Goal: Task Accomplishment & Management: Use online tool/utility

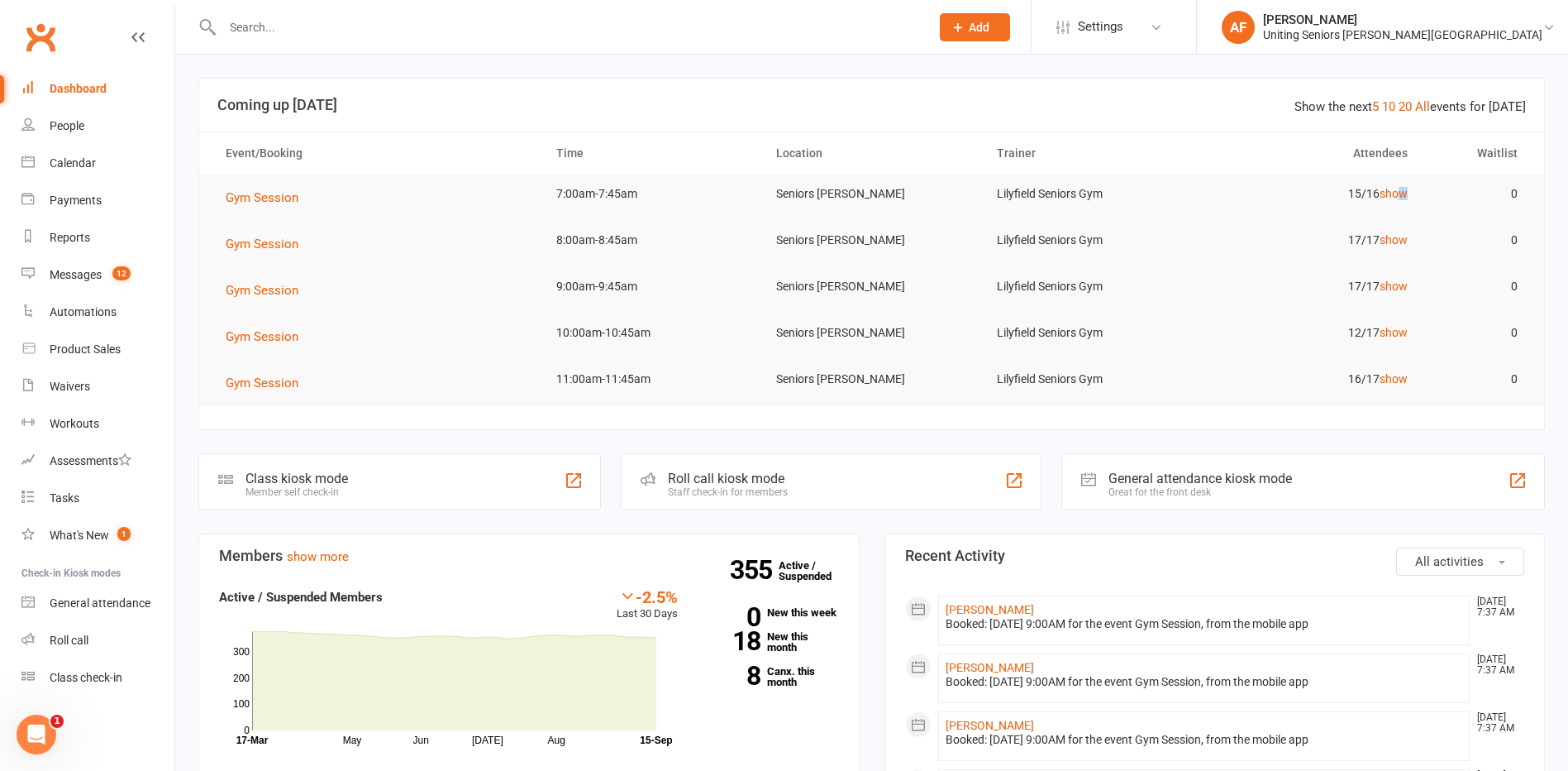
click at [1406, 186] on td "15/16 show" at bounding box center [1312, 194] width 220 height 39
drag, startPoint x: 1406, startPoint y: 185, endPoint x: 1397, endPoint y: 192, distance: 11.4
click at [1397, 192] on link "show" at bounding box center [1393, 194] width 28 height 13
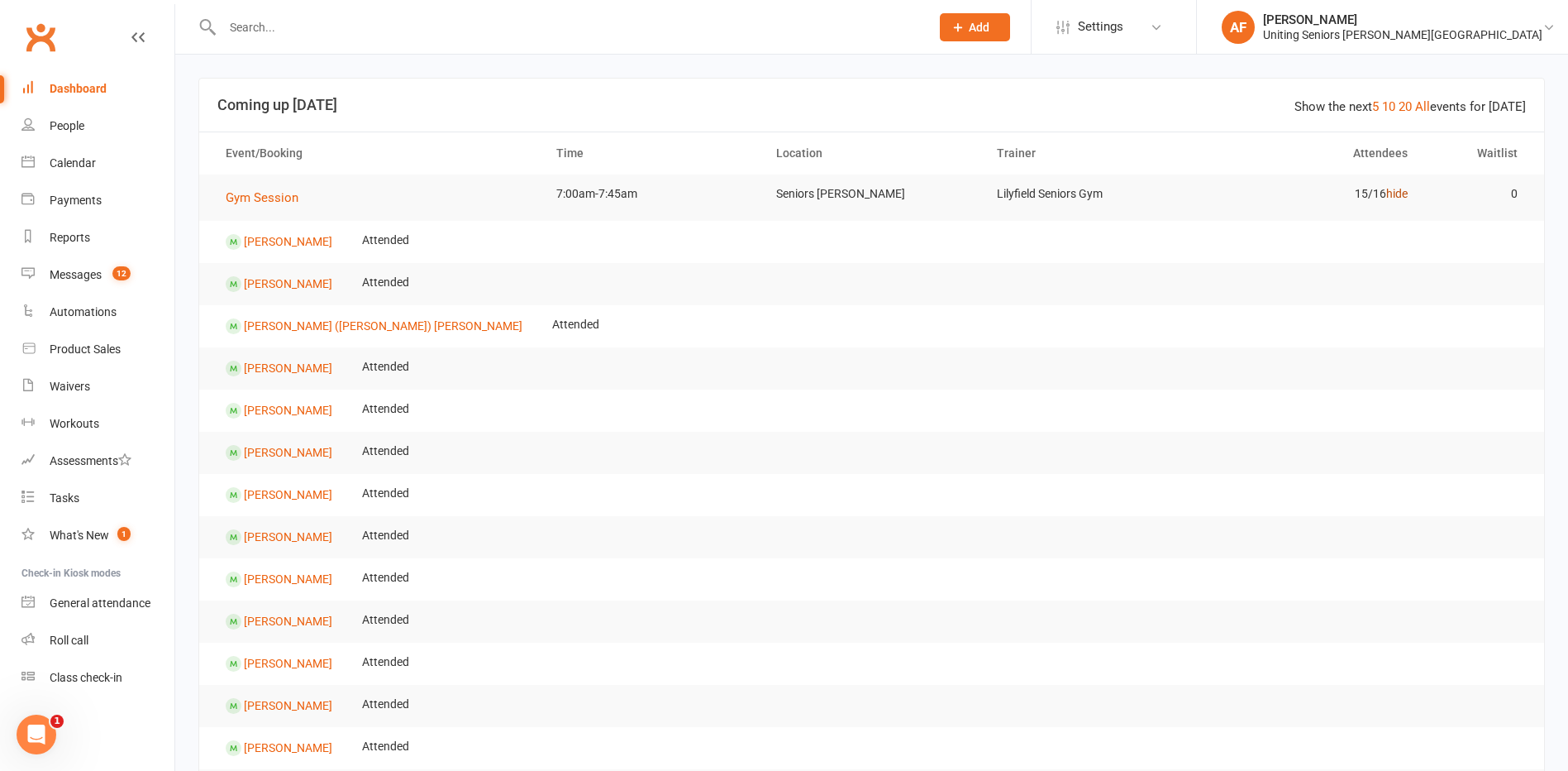
click at [1393, 195] on link "hide" at bounding box center [1396, 194] width 21 height 13
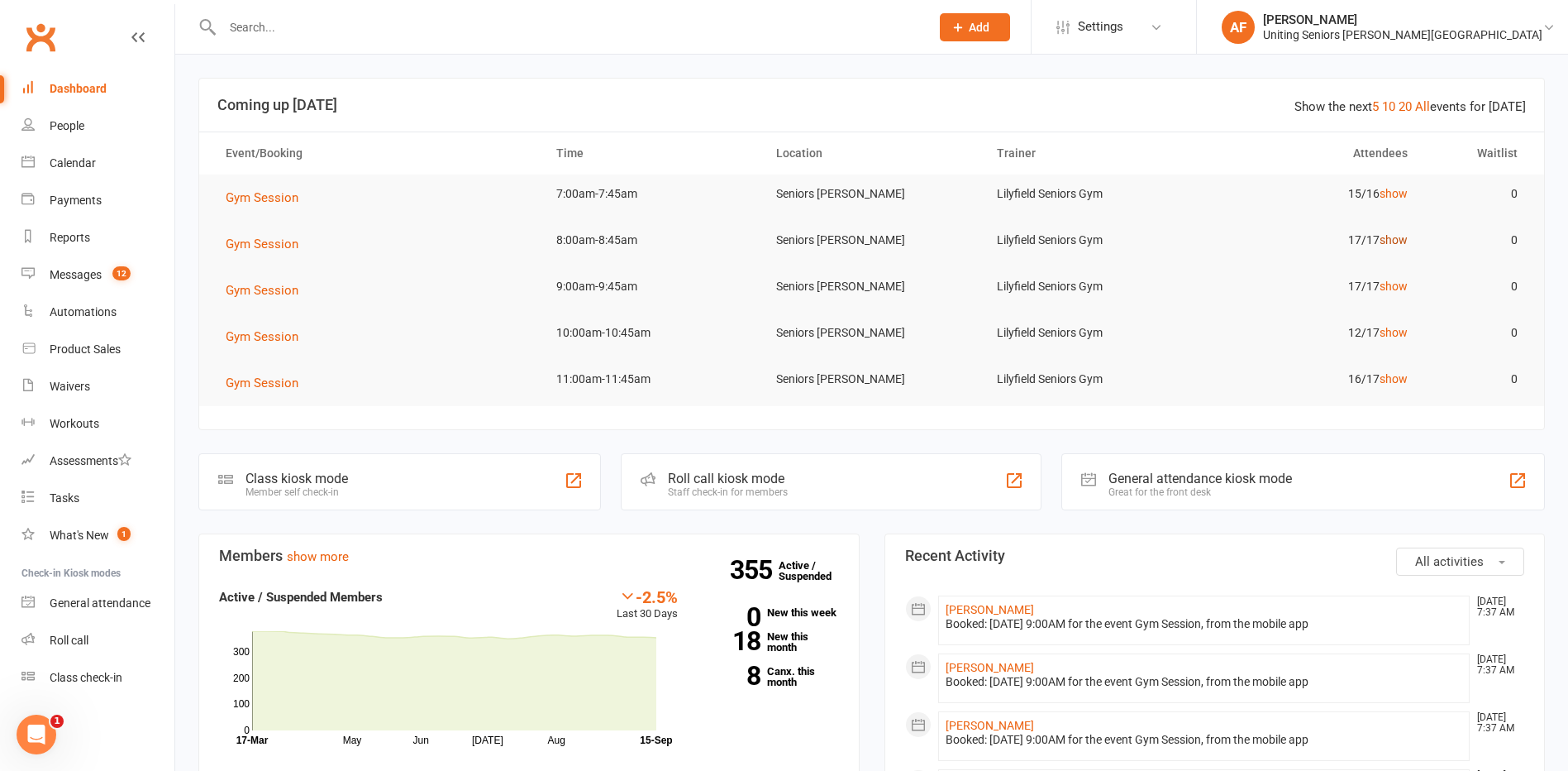
click at [1399, 243] on link "show" at bounding box center [1393, 240] width 28 height 13
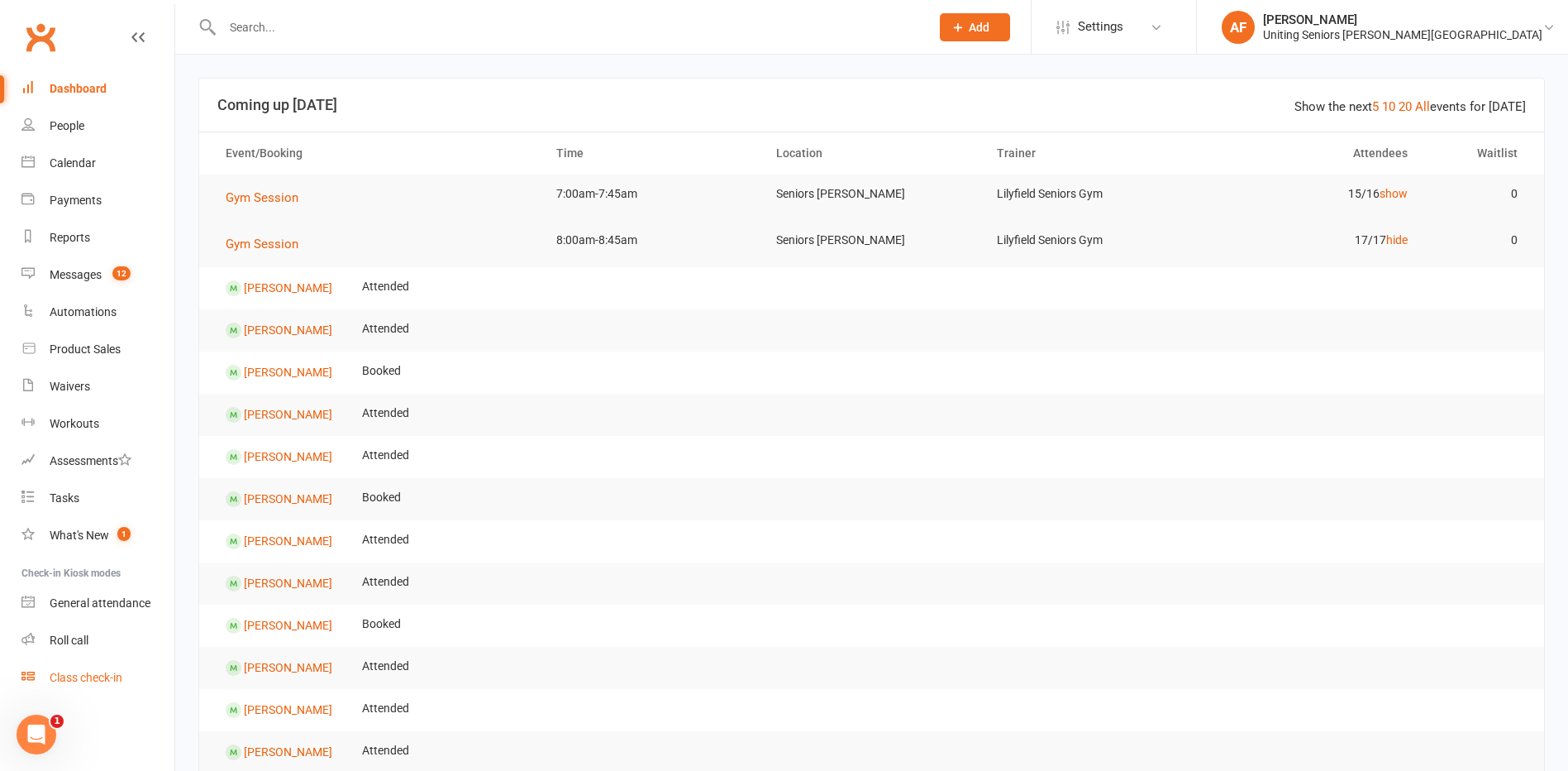
click at [74, 673] on div "Class check-in" at bounding box center [86, 677] width 72 height 13
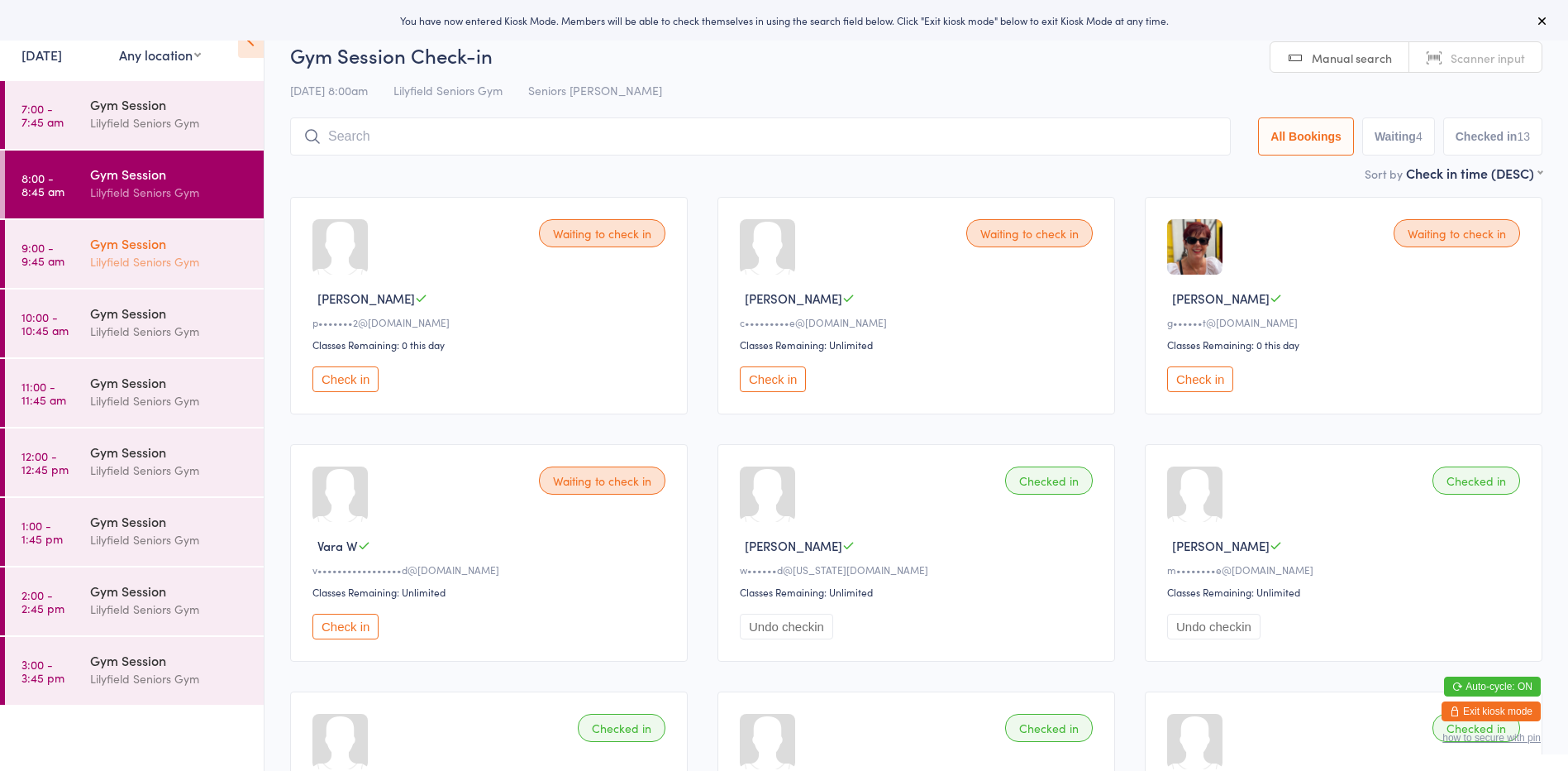
click at [73, 234] on link "9:00 - 9:45 am Gym Session [PERSON_NAME] Seniors Gym" at bounding box center [134, 254] width 259 height 67
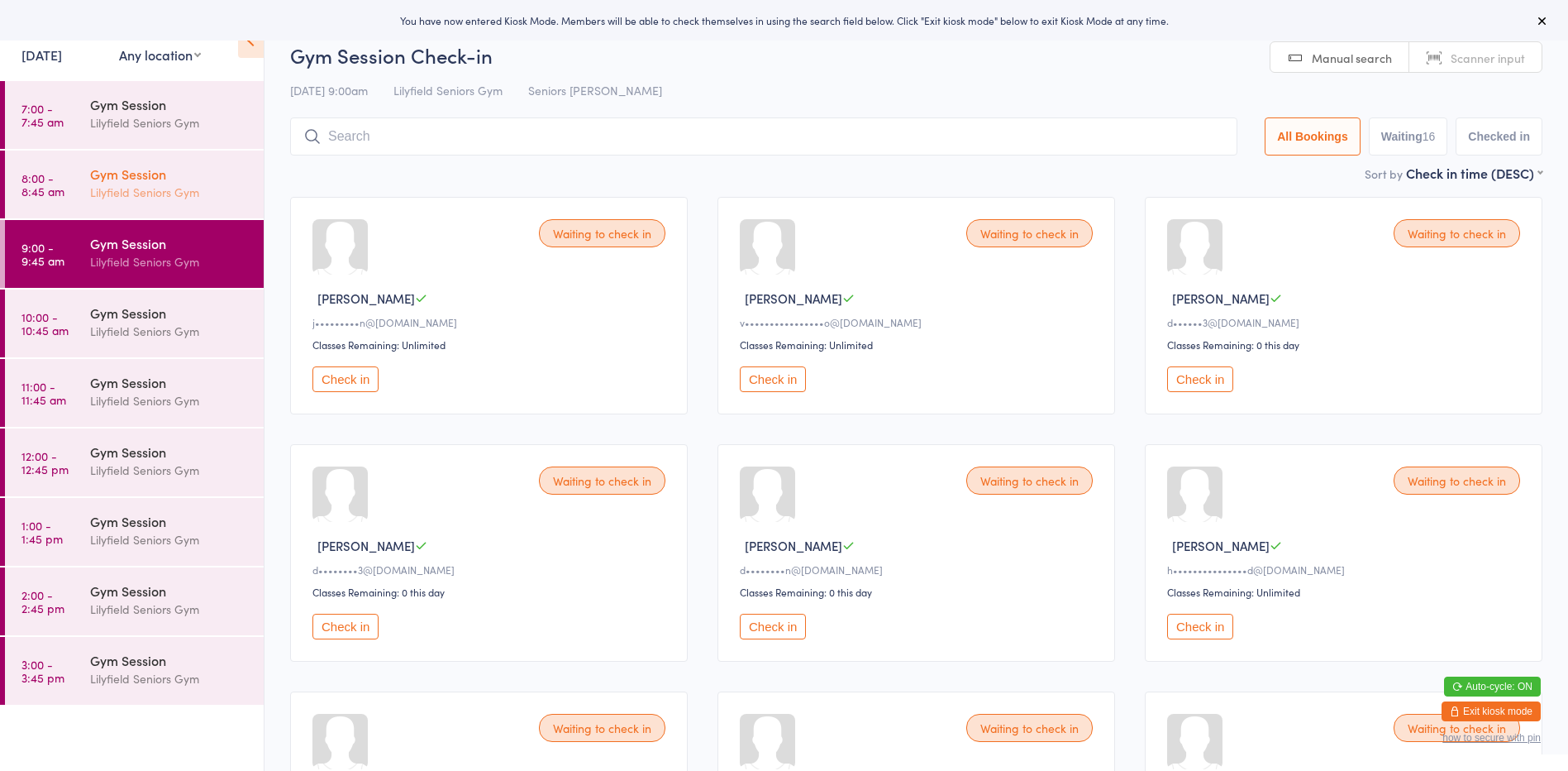
click at [94, 201] on div "Lilyfield Seniors Gym" at bounding box center [169, 192] width 159 height 19
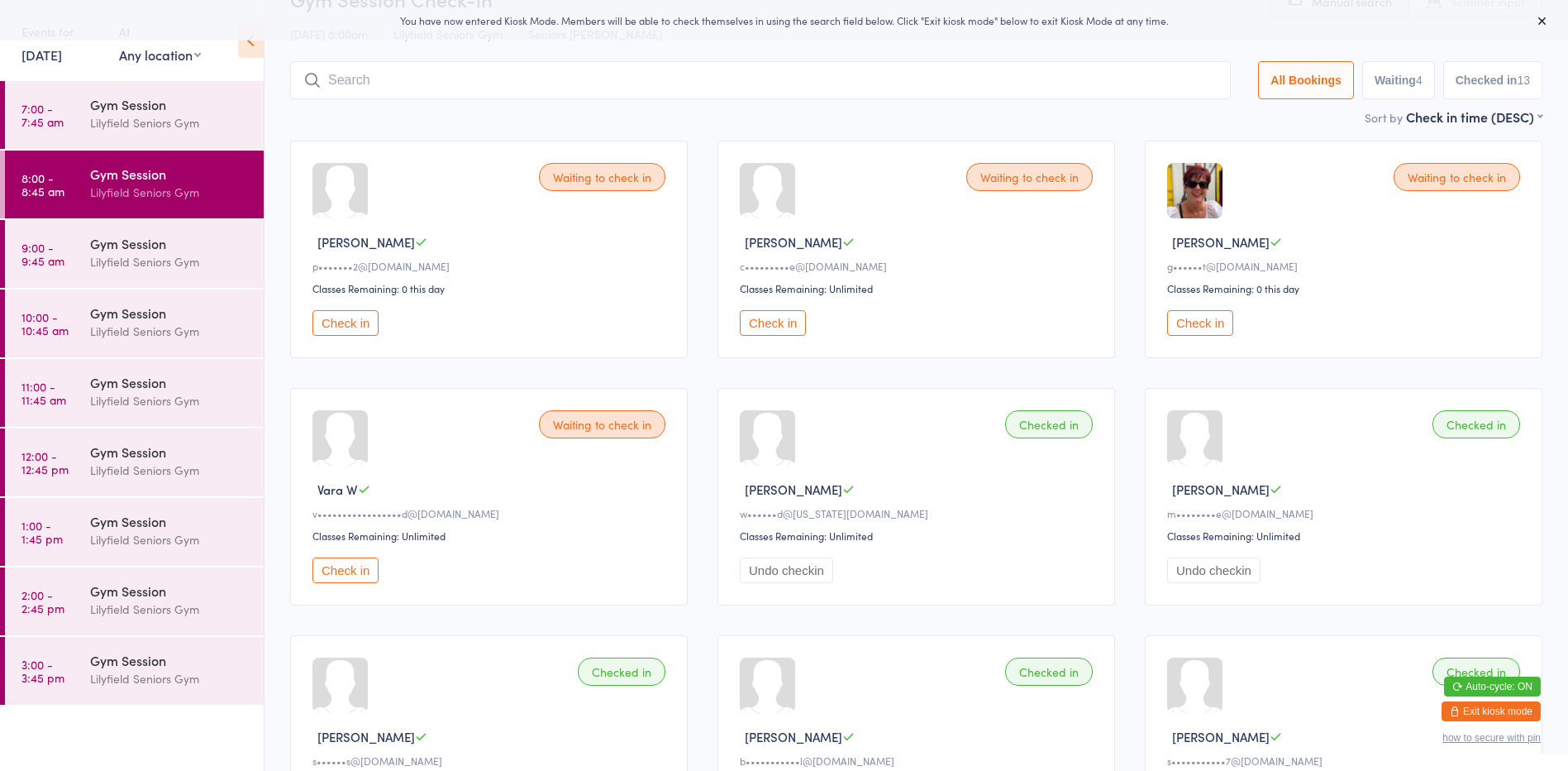
scroll to position [83, 0]
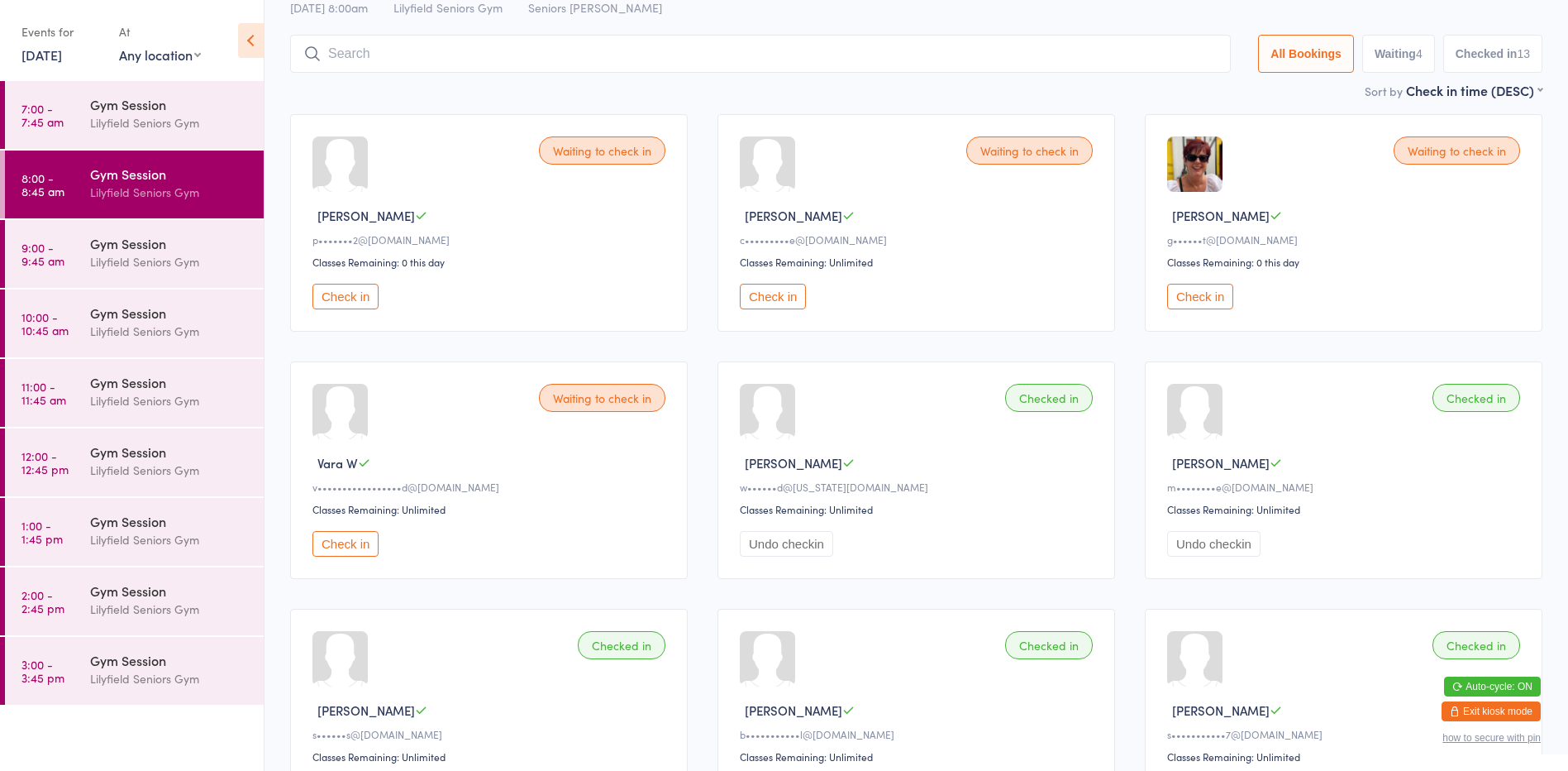
click at [346, 294] on button "Check in" at bounding box center [346, 296] width 66 height 25
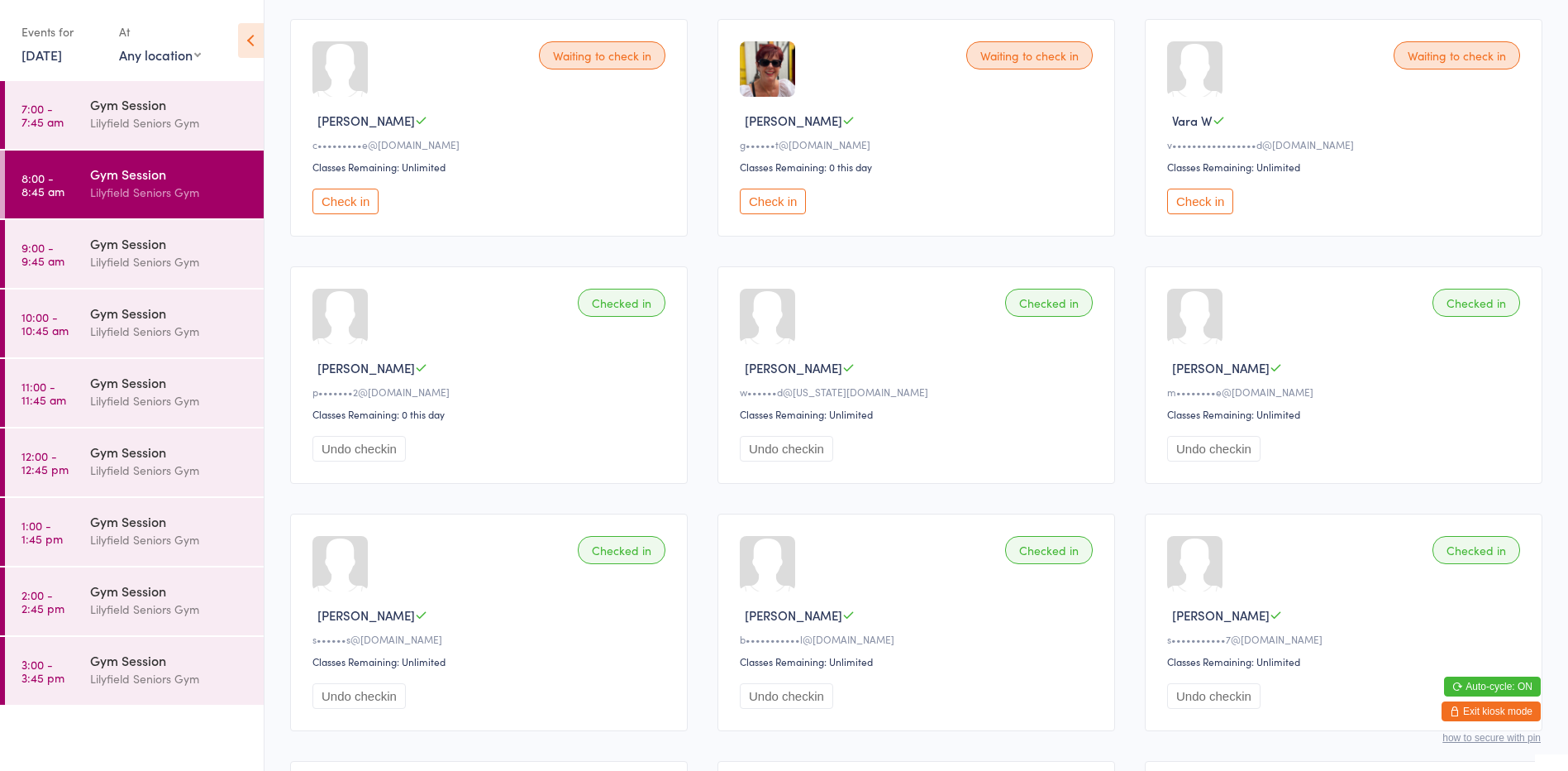
scroll to position [0, 0]
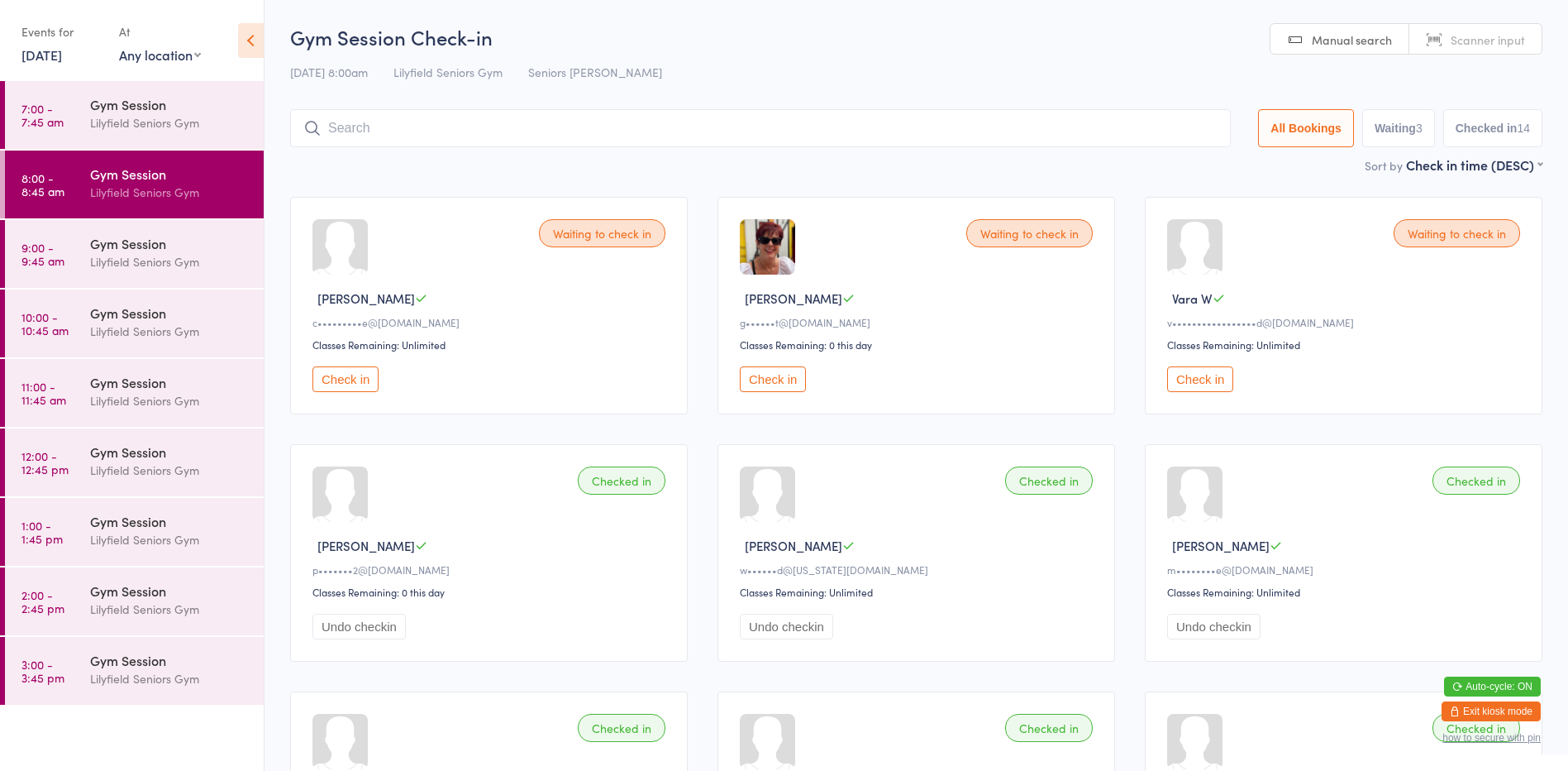
drag, startPoint x: 786, startPoint y: 383, endPoint x: 800, endPoint y: 385, distance: 14.1
click at [786, 383] on button "Check in" at bounding box center [773, 379] width 66 height 25
